Goal: Task Accomplishment & Management: Manage account settings

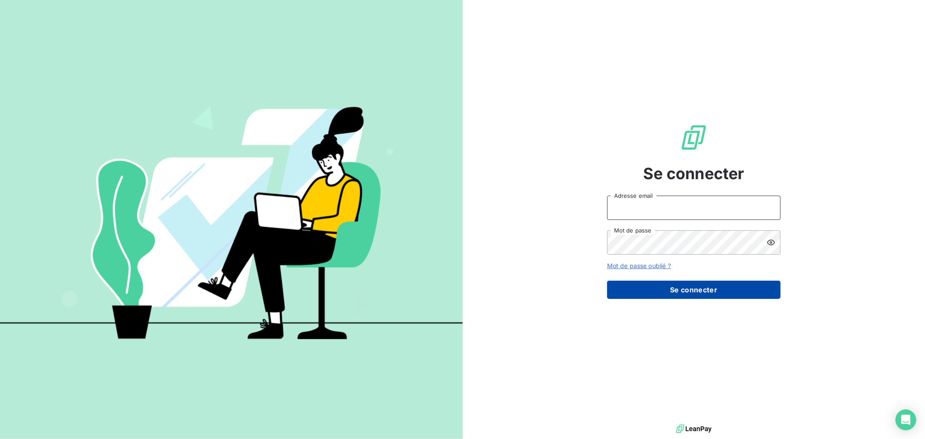
type input "[EMAIL_ADDRESS][DOMAIN_NAME]"
click at [727, 295] on button "Se connecter" at bounding box center [693, 289] width 173 height 18
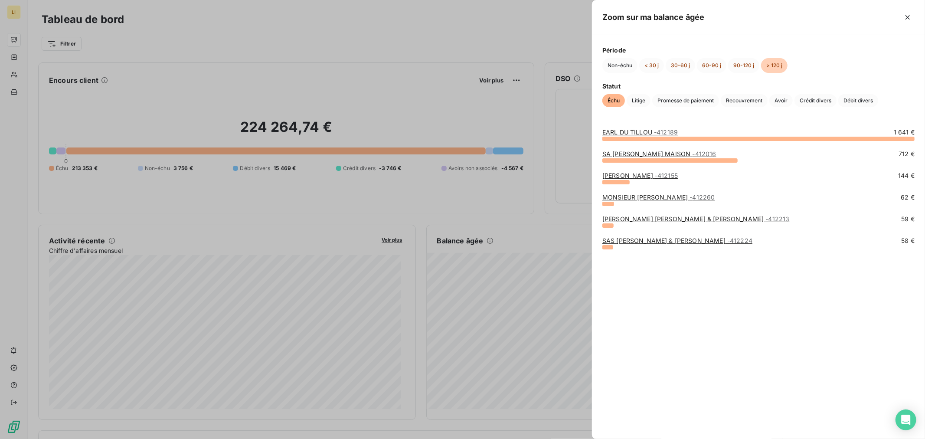
click at [515, 281] on div at bounding box center [462, 219] width 925 height 439
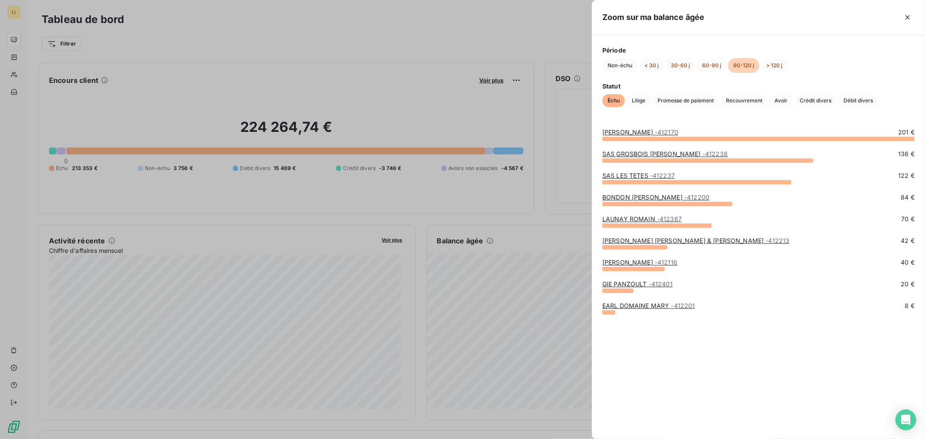
click at [656, 151] on link "SAS GROSBOIS [PERSON_NAME] - 412238" at bounding box center [664, 153] width 125 height 7
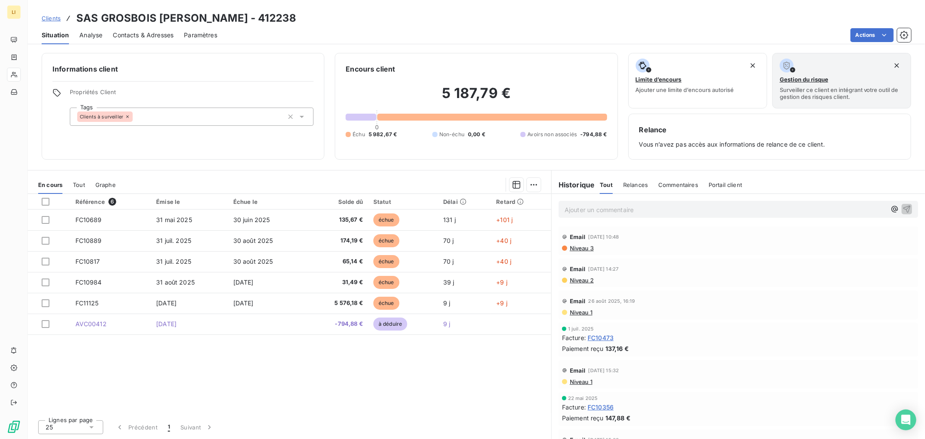
drag, startPoint x: 489, startPoint y: 372, endPoint x: 482, endPoint y: 372, distance: 6.5
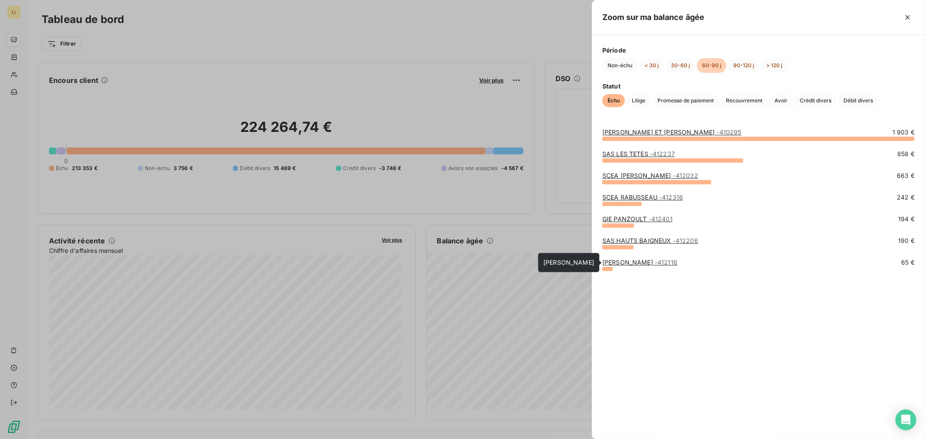
click at [629, 260] on link "[PERSON_NAME] - 412116" at bounding box center [639, 261] width 75 height 7
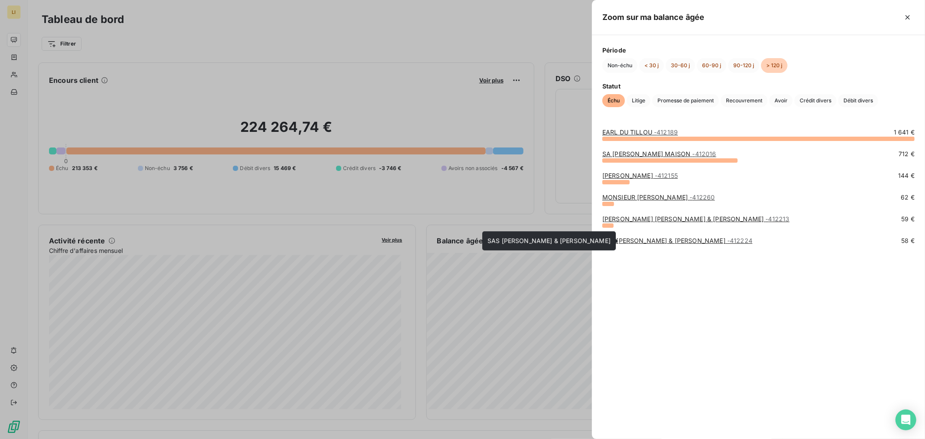
click at [625, 242] on link "SAS [PERSON_NAME] & [PERSON_NAME] - 412224" at bounding box center [677, 240] width 150 height 7
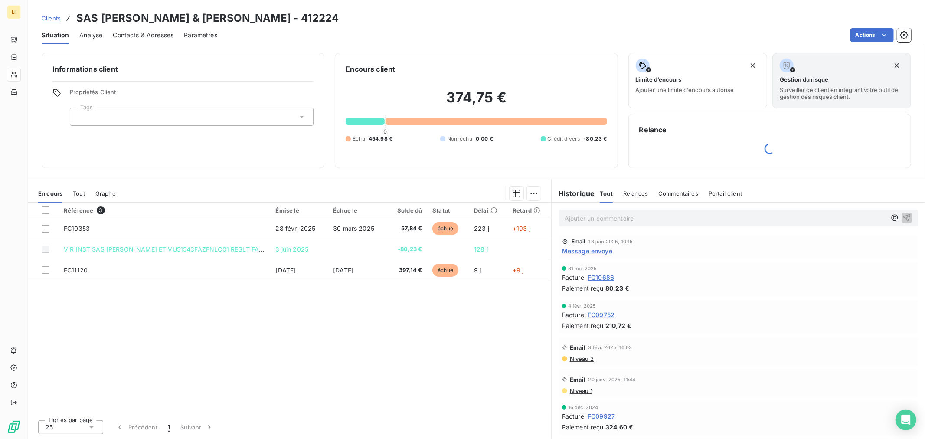
click at [387, 341] on div "Référence 3 Émise le Échue le Solde dû Statut Délai Retard FC10353 [DATE] [DATE…" at bounding box center [289, 307] width 523 height 210
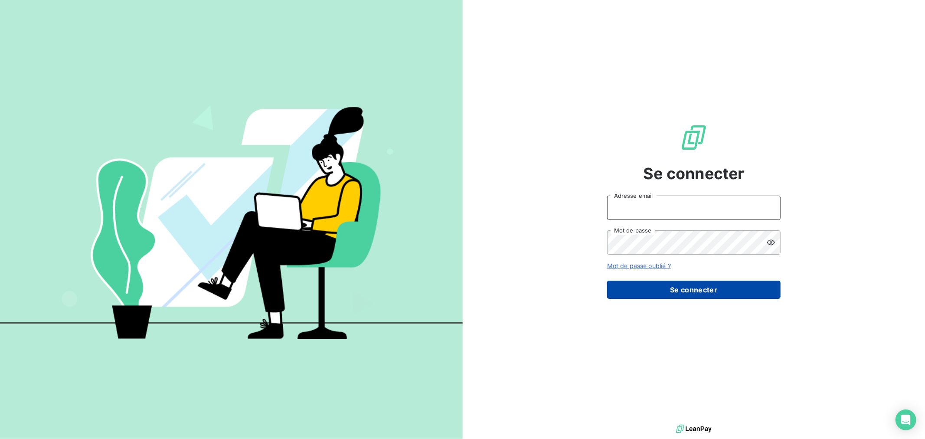
type input "[EMAIL_ADDRESS][DOMAIN_NAME]"
click at [635, 297] on button "Se connecter" at bounding box center [693, 289] width 173 height 18
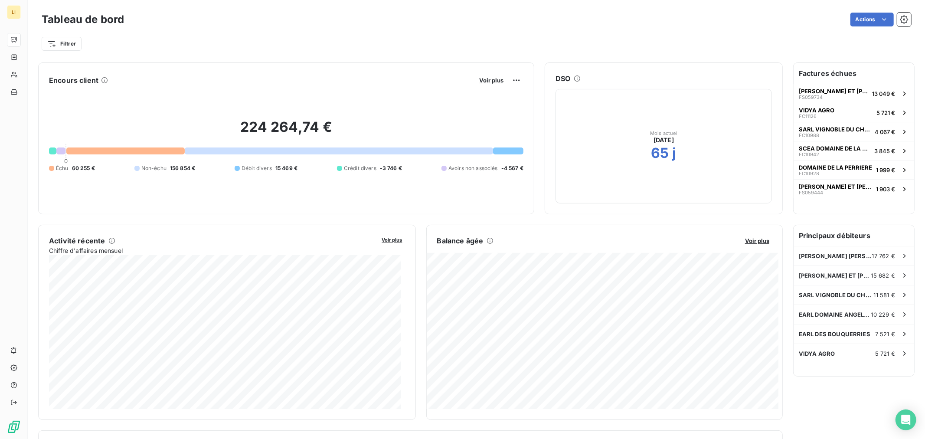
click at [134, 150] on div at bounding box center [125, 150] width 118 height 7
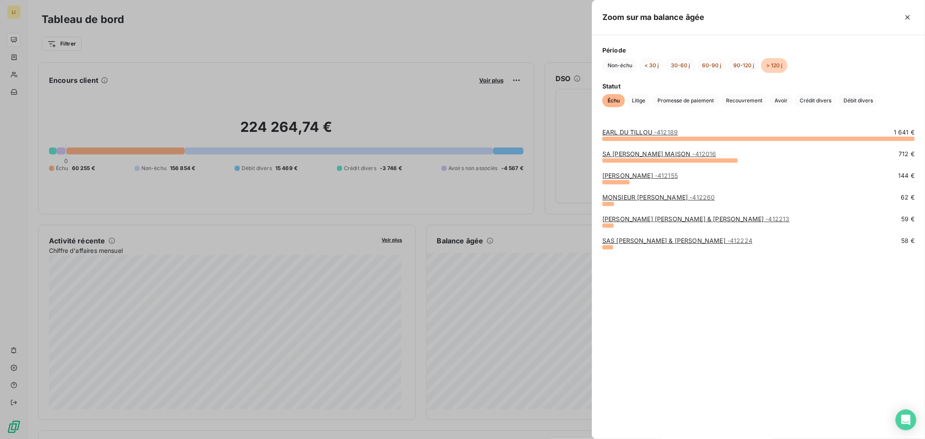
click at [545, 215] on div at bounding box center [462, 219] width 925 height 439
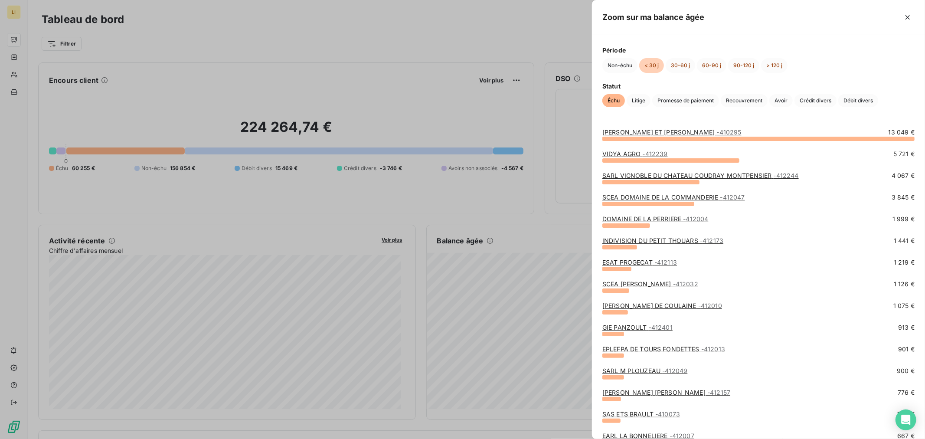
click at [393, 318] on div at bounding box center [462, 219] width 925 height 439
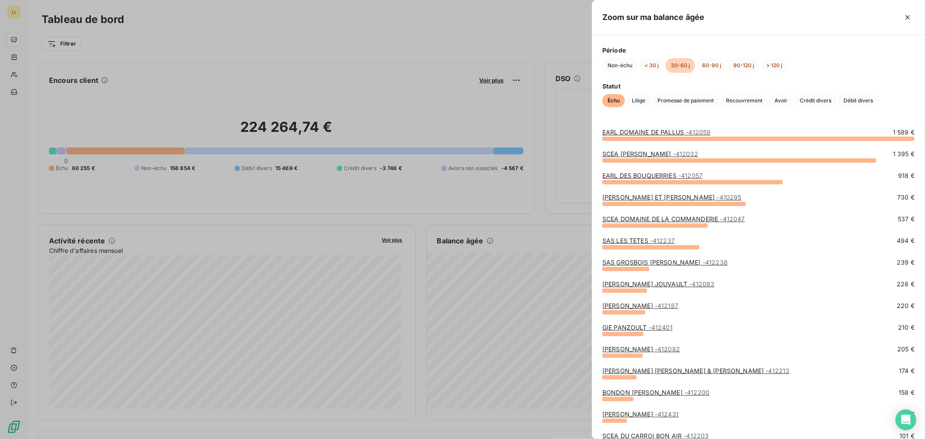
click at [520, 232] on div at bounding box center [462, 219] width 925 height 439
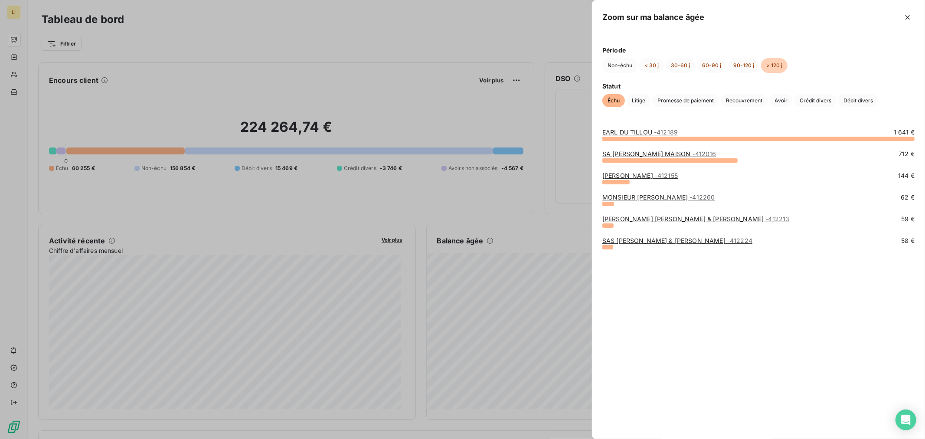
click at [500, 262] on div at bounding box center [462, 219] width 925 height 439
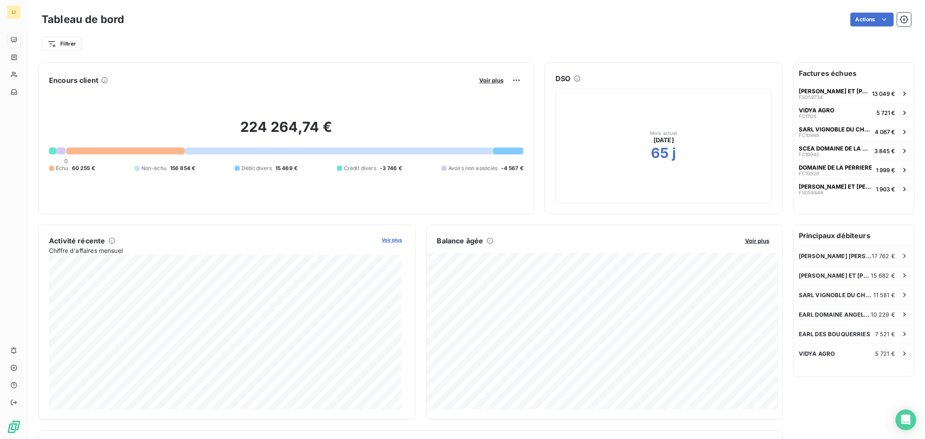
click at [382, 240] on span "Voir plus" at bounding box center [392, 240] width 20 height 6
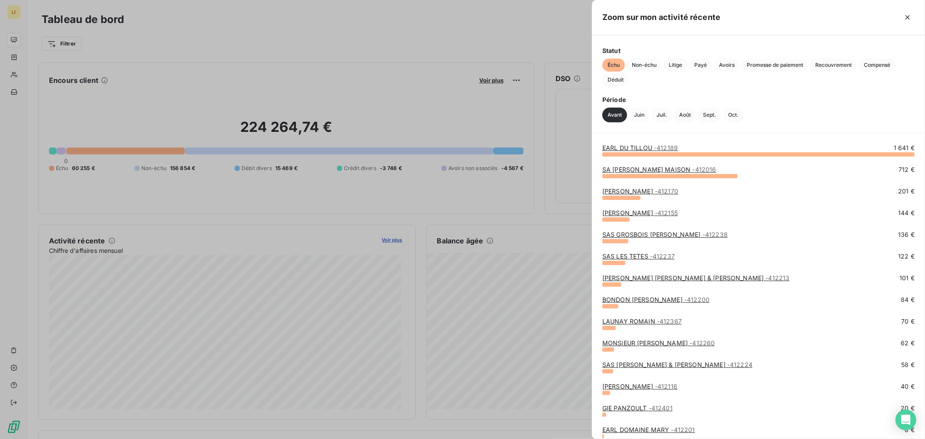
click at [382, 240] on div at bounding box center [462, 219] width 925 height 439
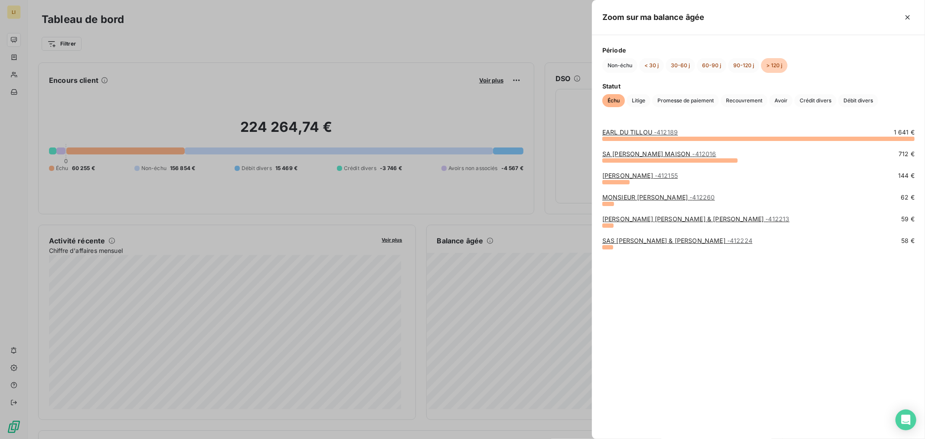
click at [617, 132] on link "EARL DU TILLOU - 412189" at bounding box center [639, 131] width 75 height 7
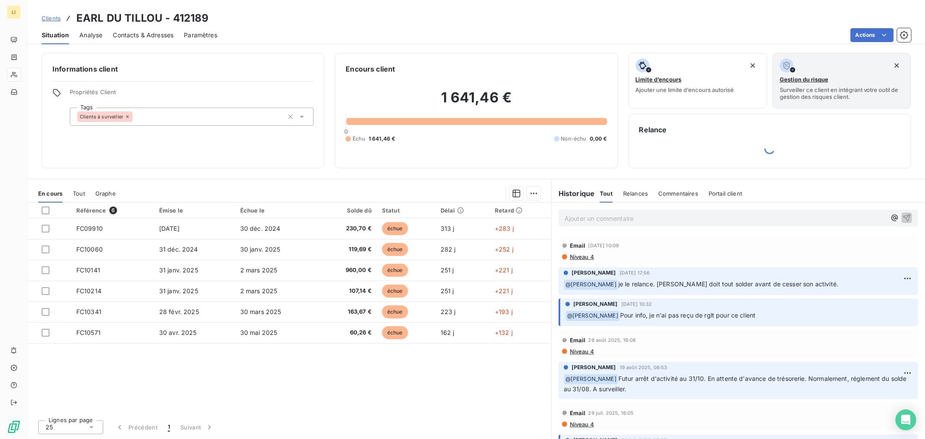
click at [675, 196] on span "Commentaires" at bounding box center [678, 193] width 40 height 7
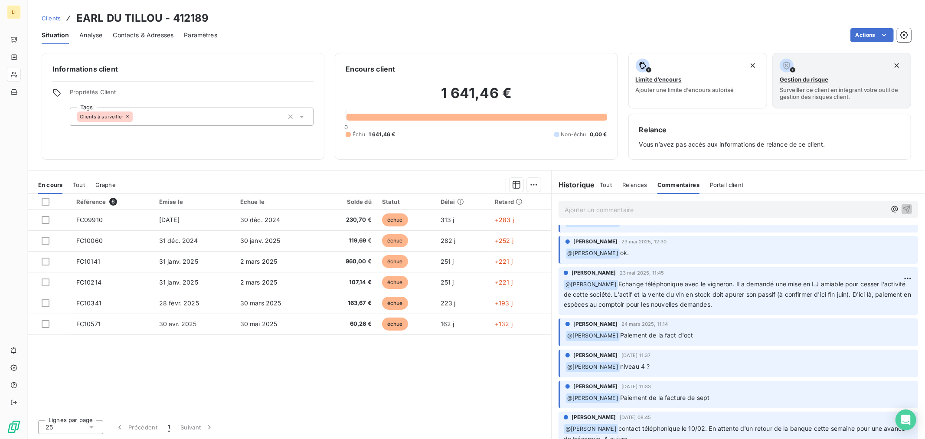
scroll to position [144, 0]
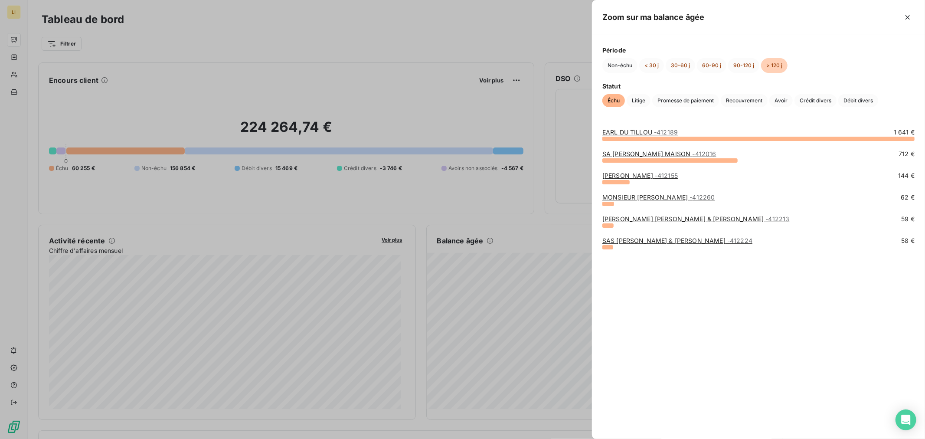
click at [640, 130] on link "EARL DU TILLOU - 412189" at bounding box center [639, 131] width 75 height 7
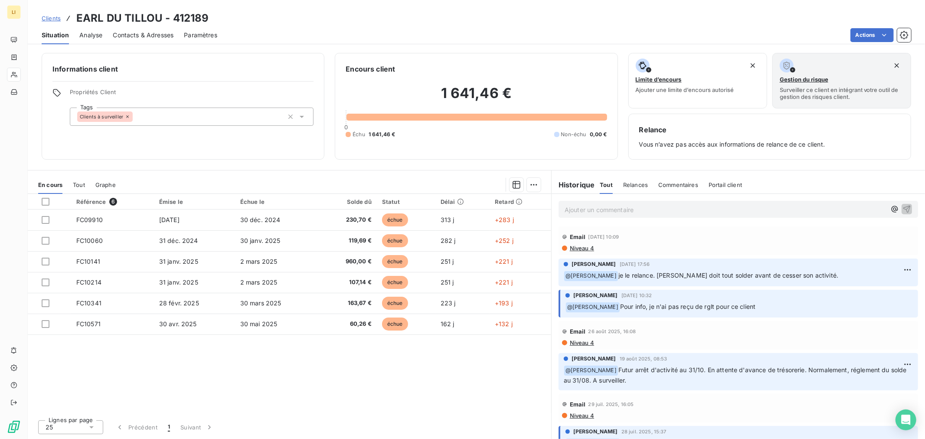
click at [639, 186] on span "Relances" at bounding box center [635, 184] width 25 height 7
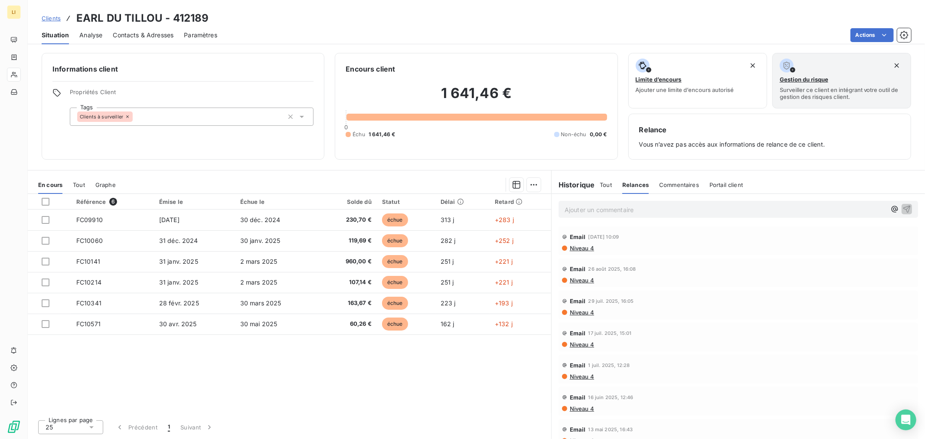
click at [720, 183] on span "Portail client" at bounding box center [725, 184] width 33 height 7
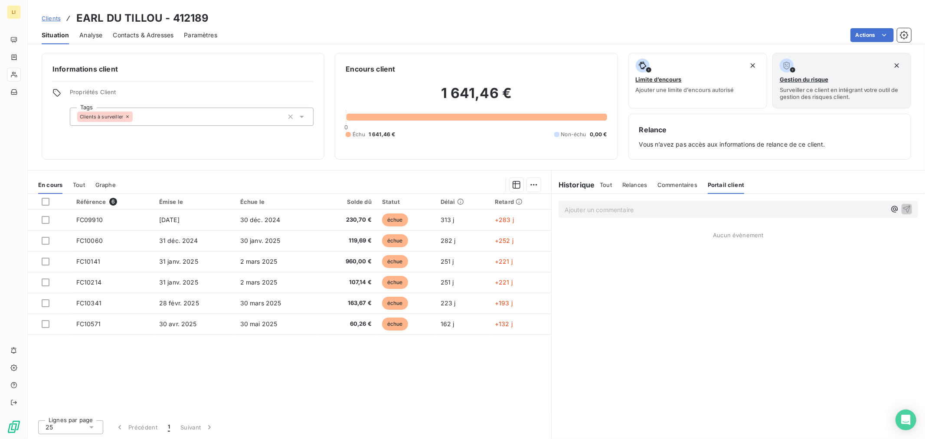
click at [601, 181] on span "Tout" at bounding box center [606, 184] width 12 height 7
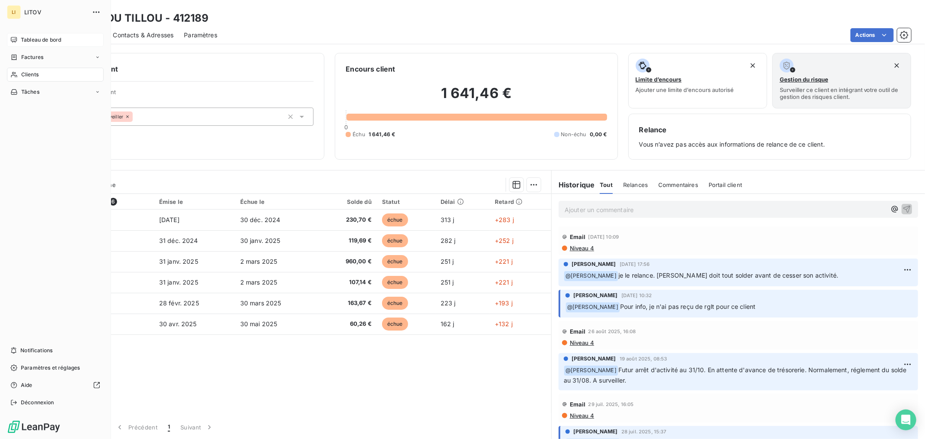
click at [16, 39] on icon at bounding box center [13, 39] width 7 height 7
